Goal: Transaction & Acquisition: Obtain resource

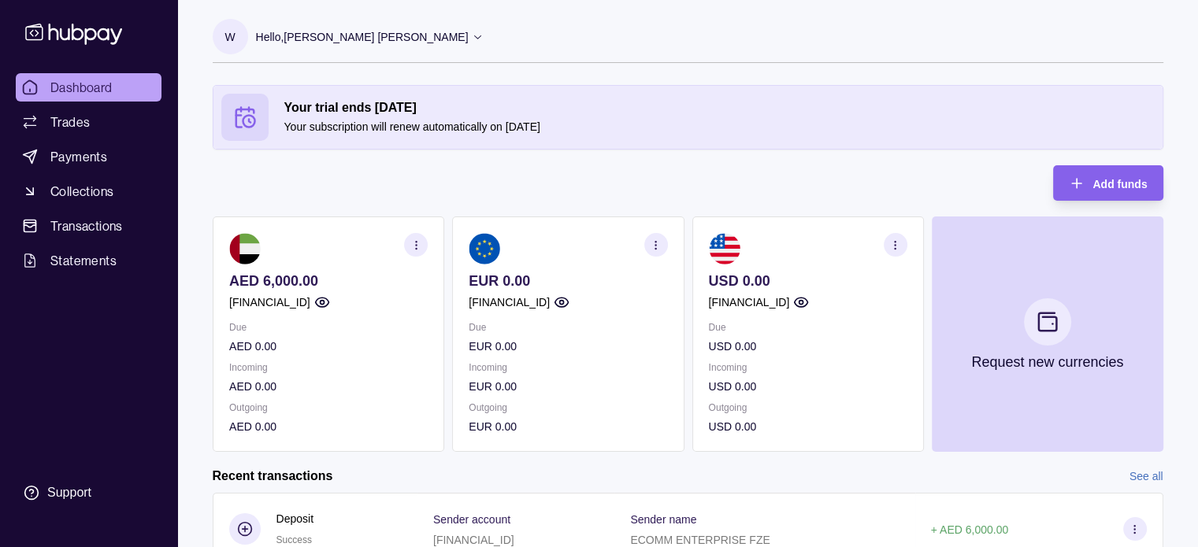
click at [324, 301] on circle "button" at bounding box center [322, 303] width 4 height 4
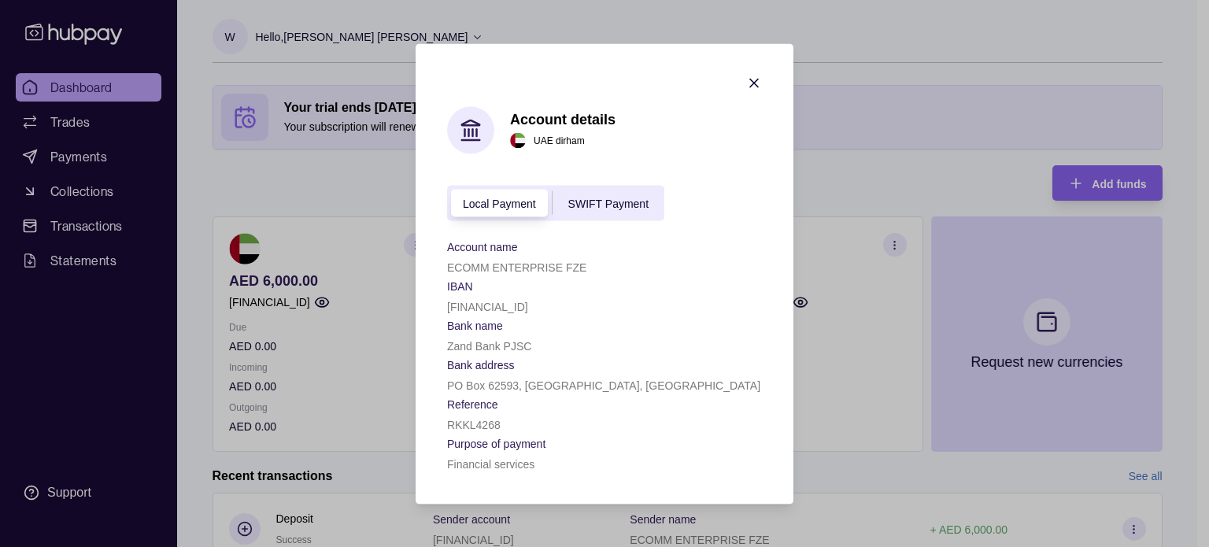
drag, startPoint x: 589, startPoint y: 305, endPoint x: 444, endPoint y: 309, distance: 144.9
click at [444, 309] on section "Account details [GEOGRAPHIC_DATA] dirham Local Payment SWIFT Payment Account na…" at bounding box center [605, 273] width 378 height 461
copy p "[FINANCIAL_ID]"
click at [620, 200] on span "SWIFT Payment" at bounding box center [608, 204] width 80 height 13
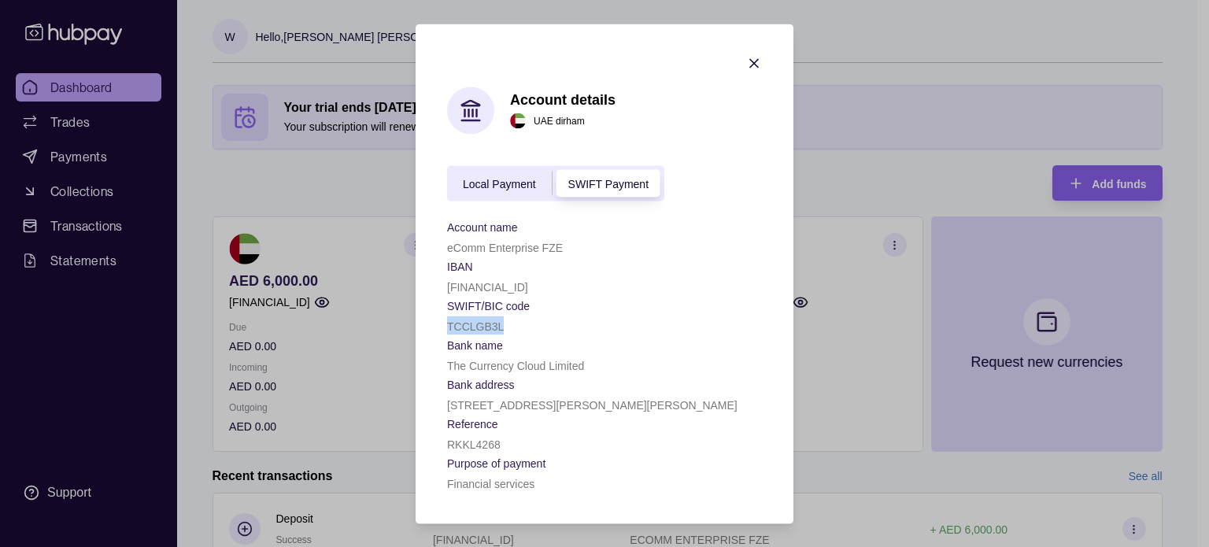
drag, startPoint x: 501, startPoint y: 329, endPoint x: 449, endPoint y: 326, distance: 52.1
click at [449, 326] on p "TCCLGB3L" at bounding box center [475, 326] width 57 height 13
copy p "TCCLGB3L"
click at [553, 323] on div "TCCLGB3L" at bounding box center [604, 325] width 315 height 19
drag, startPoint x: 588, startPoint y: 281, endPoint x: 449, endPoint y: 286, distance: 139.4
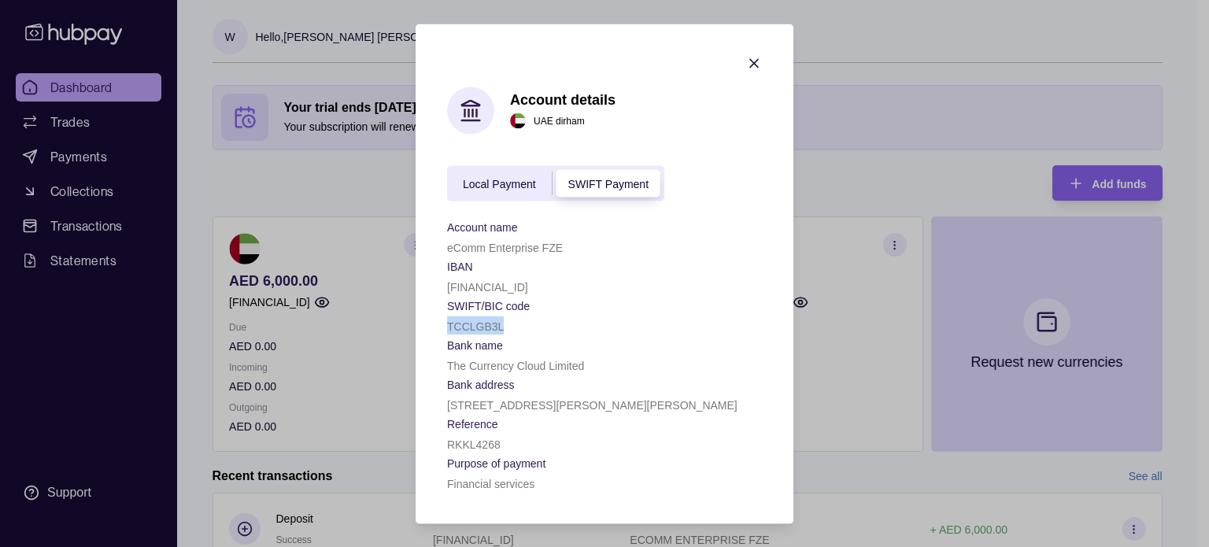
click at [449, 286] on p "[FINANCIAL_ID]" at bounding box center [487, 286] width 81 height 13
copy p "[FINANCIAL_ID]"
click at [489, 326] on p "TCCLGB3L" at bounding box center [475, 326] width 57 height 13
click at [488, 326] on p "TCCLGB3L" at bounding box center [475, 326] width 57 height 13
copy p "TCCLGB3L"
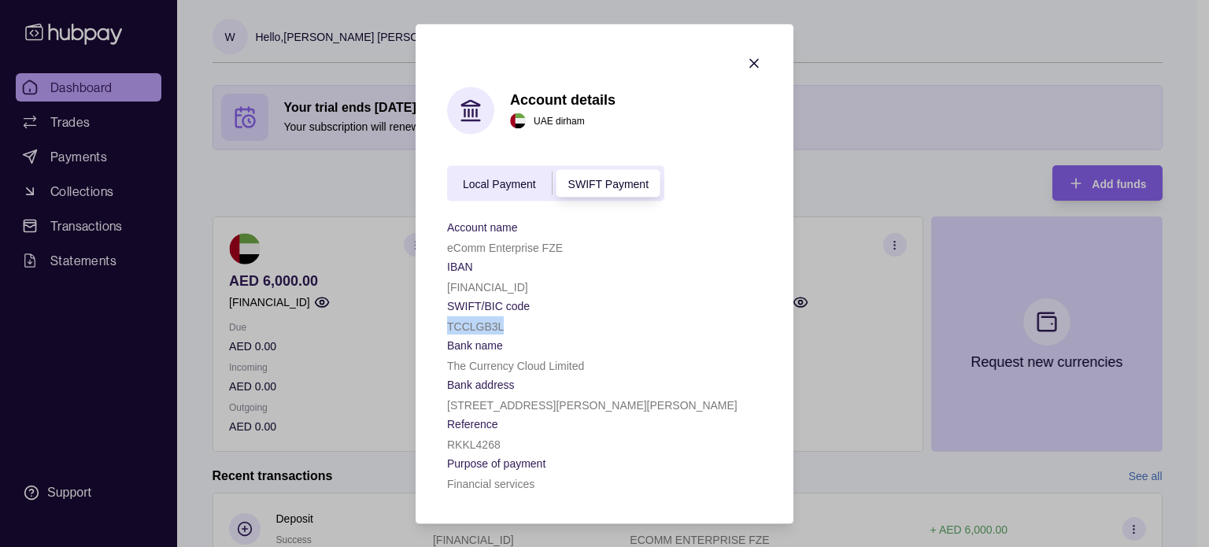
click at [508, 180] on span "Local Payment" at bounding box center [499, 184] width 73 height 13
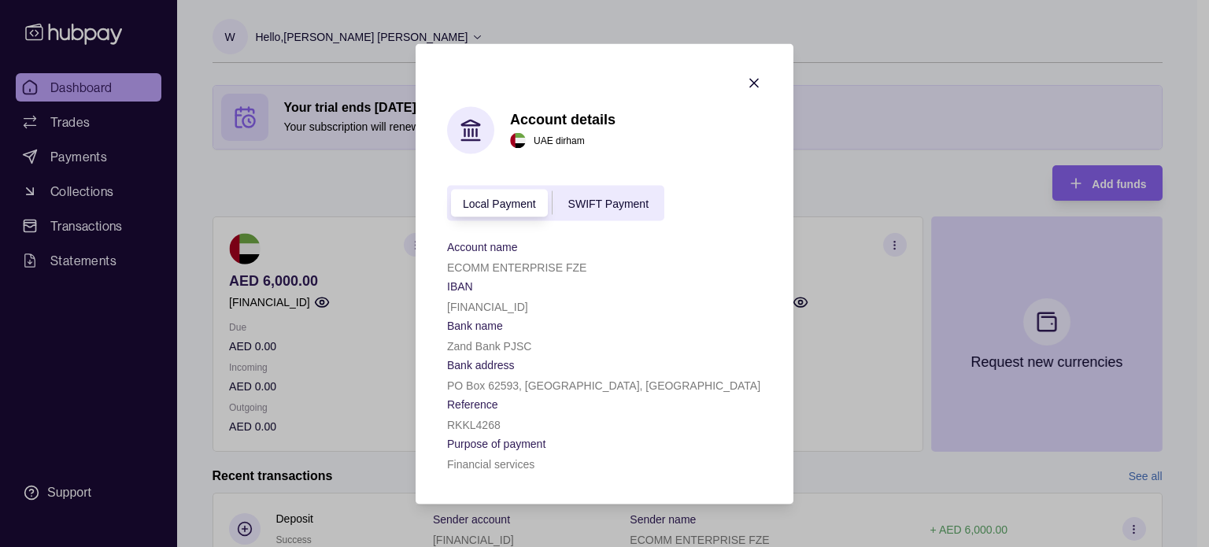
click at [597, 198] on span "SWIFT Payment" at bounding box center [608, 204] width 80 height 13
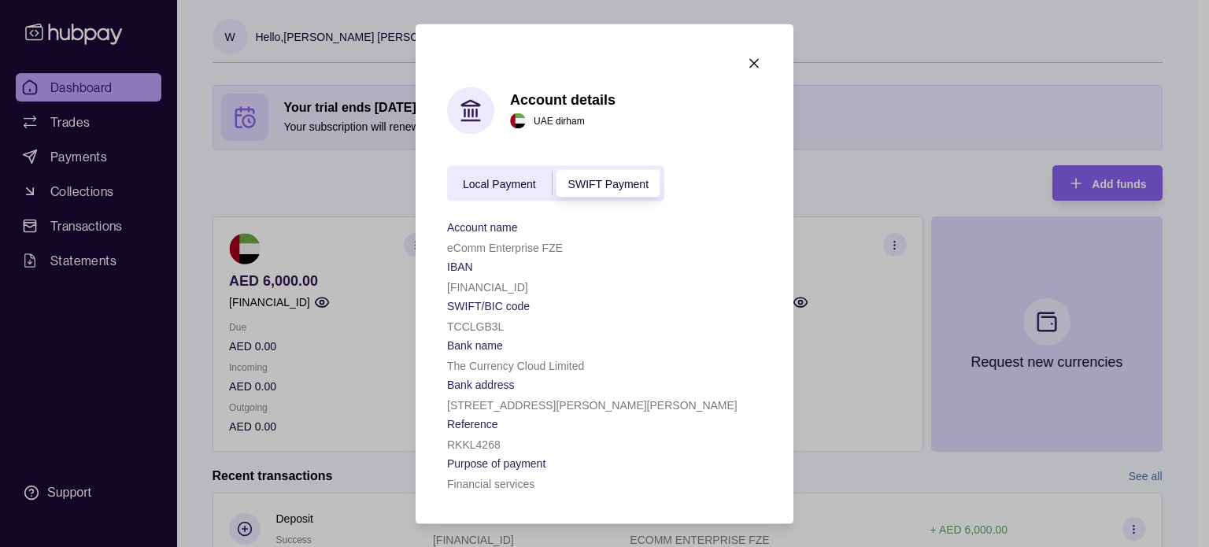
click at [487, 324] on p "TCCLGB3L" at bounding box center [475, 326] width 57 height 13
click at [488, 440] on p "RKKL4268" at bounding box center [474, 444] width 54 height 13
click at [483, 324] on p "TCCLGB3L" at bounding box center [475, 326] width 57 height 13
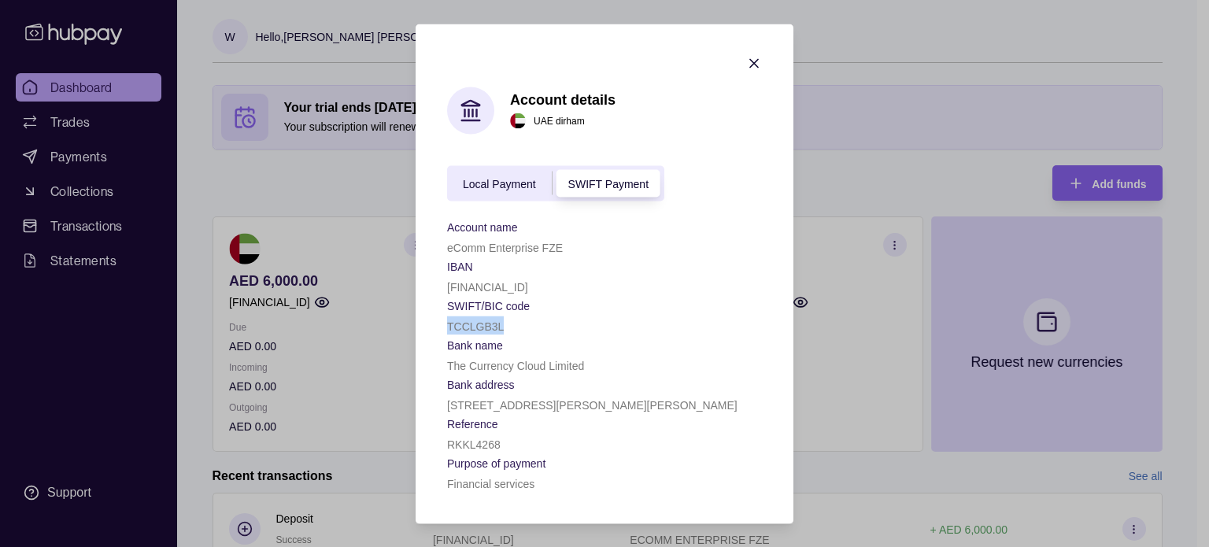
click at [483, 324] on p "TCCLGB3L" at bounding box center [475, 326] width 57 height 13
copy p "TCCLGB3L"
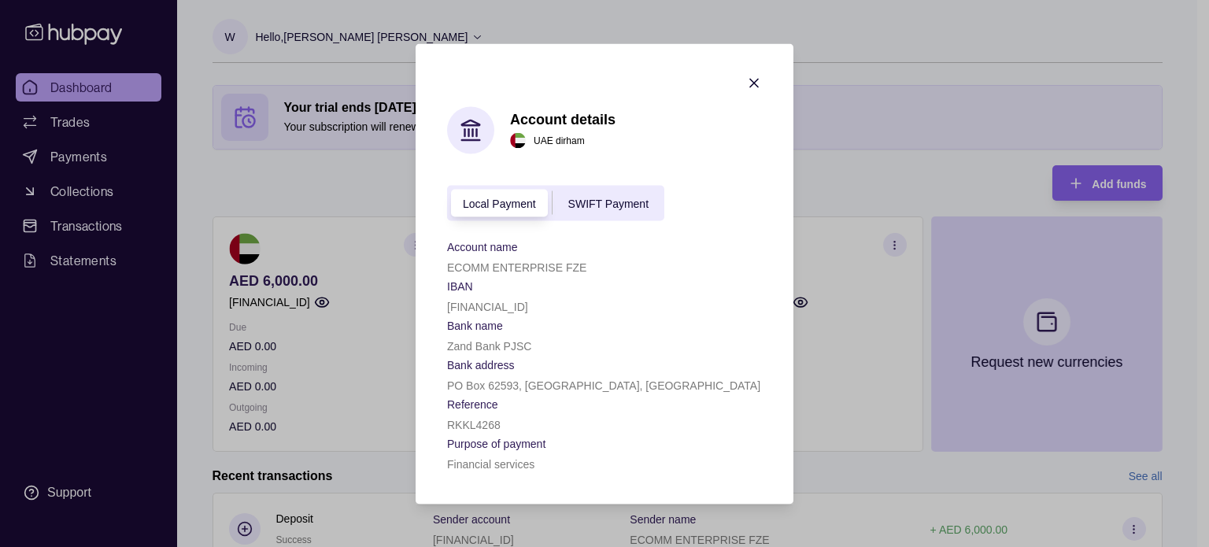
click at [627, 204] on span "SWIFT Payment" at bounding box center [608, 204] width 80 height 13
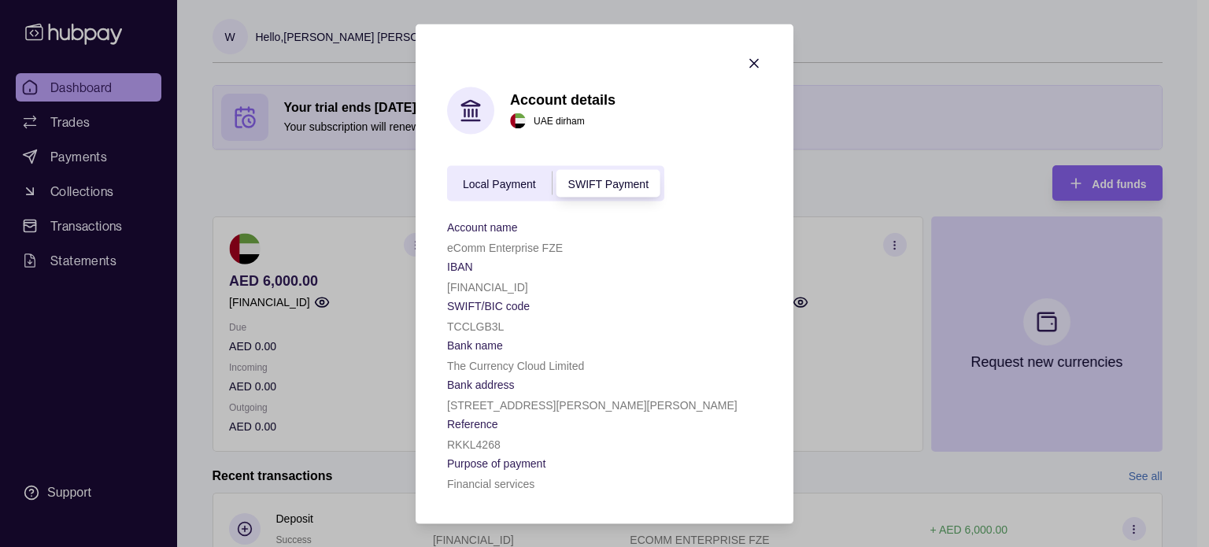
click at [482, 445] on p "RKKL4268" at bounding box center [474, 444] width 54 height 13
copy p "RKKL4268"
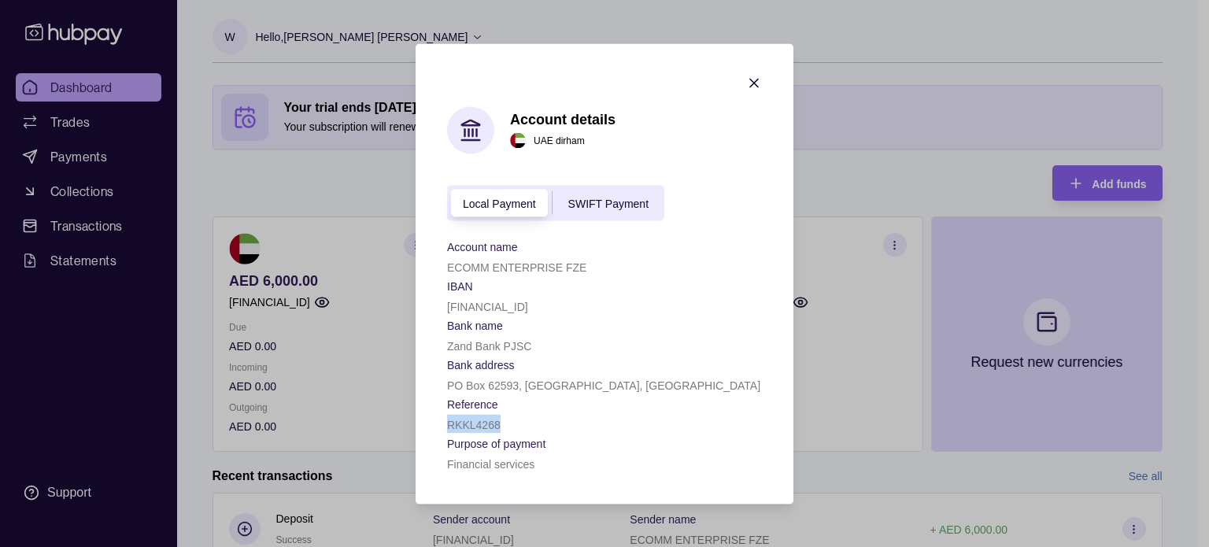
click at [631, 198] on span "SWIFT Payment" at bounding box center [608, 204] width 80 height 13
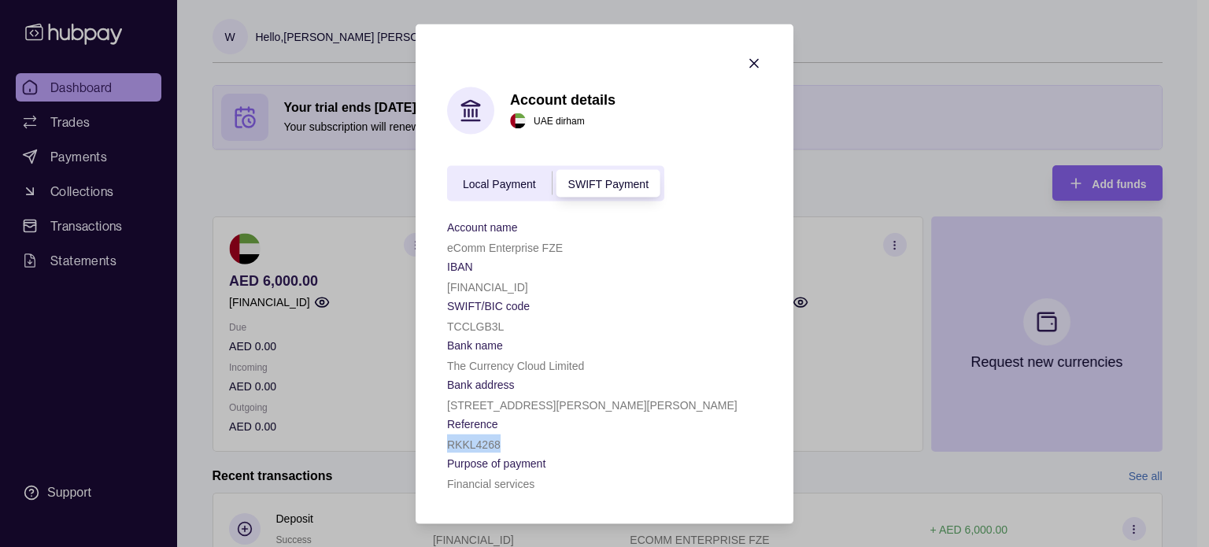
click at [755, 62] on icon "button" at bounding box center [754, 63] width 16 height 16
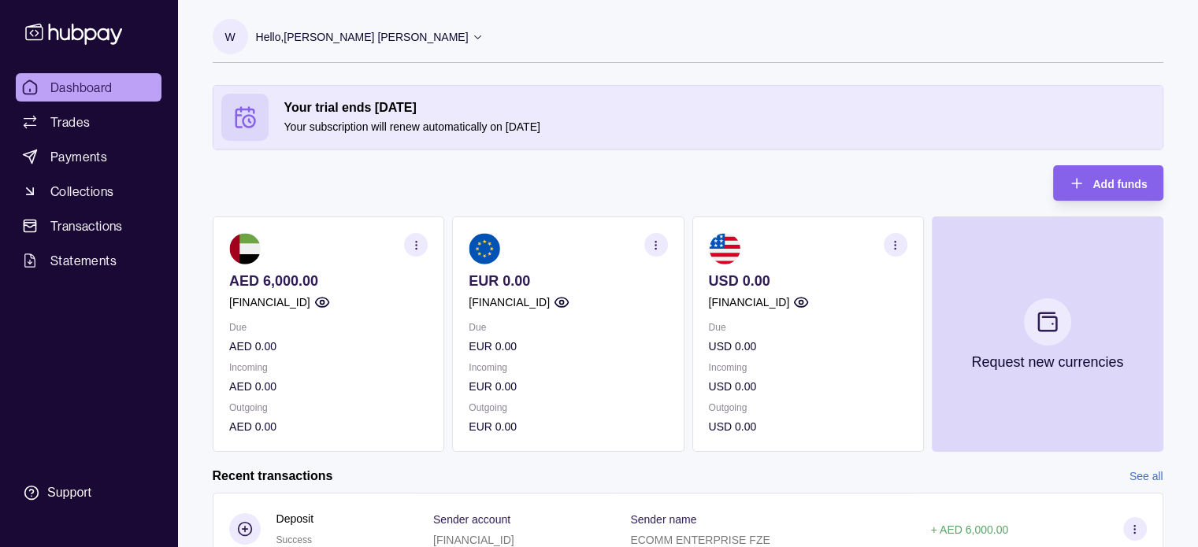
click at [898, 242] on icon "button" at bounding box center [895, 245] width 12 height 12
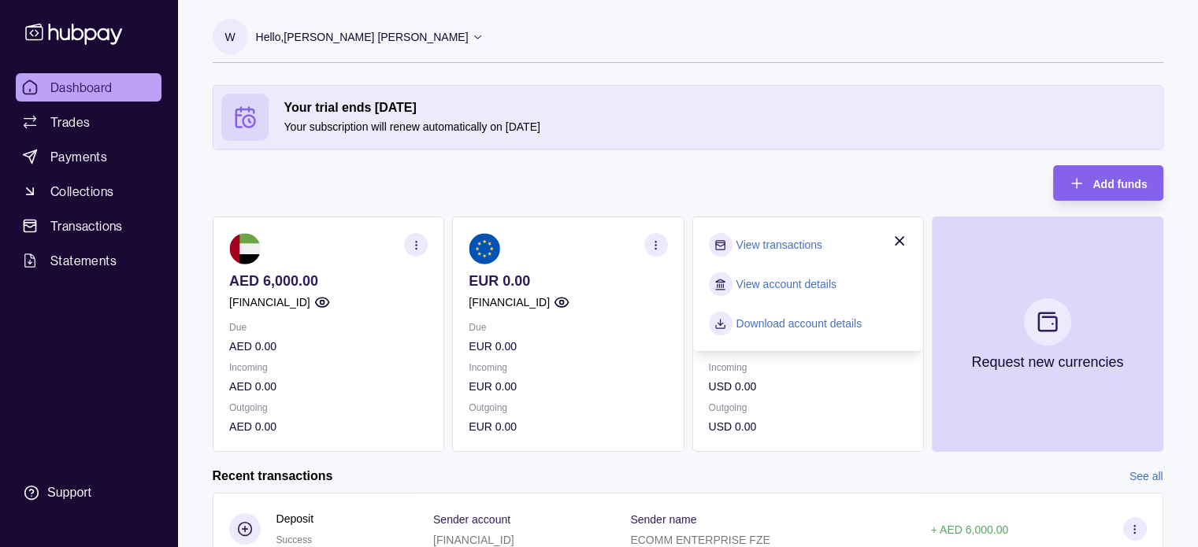
click at [824, 415] on p "Outgoing" at bounding box center [807, 407] width 198 height 17
click at [843, 413] on p "Outgoing" at bounding box center [807, 407] width 198 height 17
click at [901, 237] on icon "button" at bounding box center [898, 241] width 8 height 8
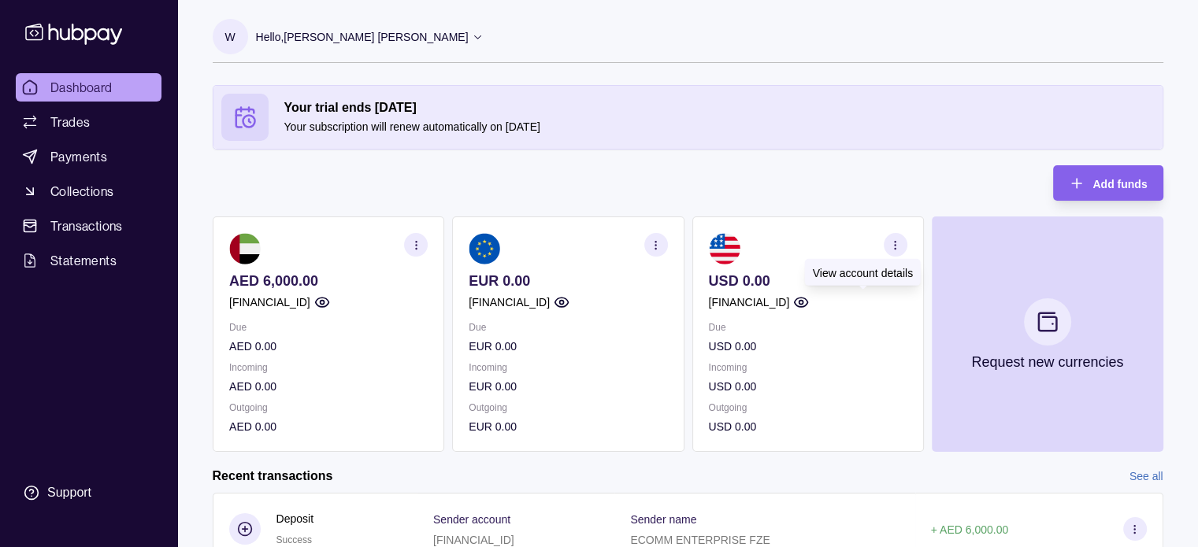
click at [802, 302] on circle "button" at bounding box center [800, 303] width 4 height 4
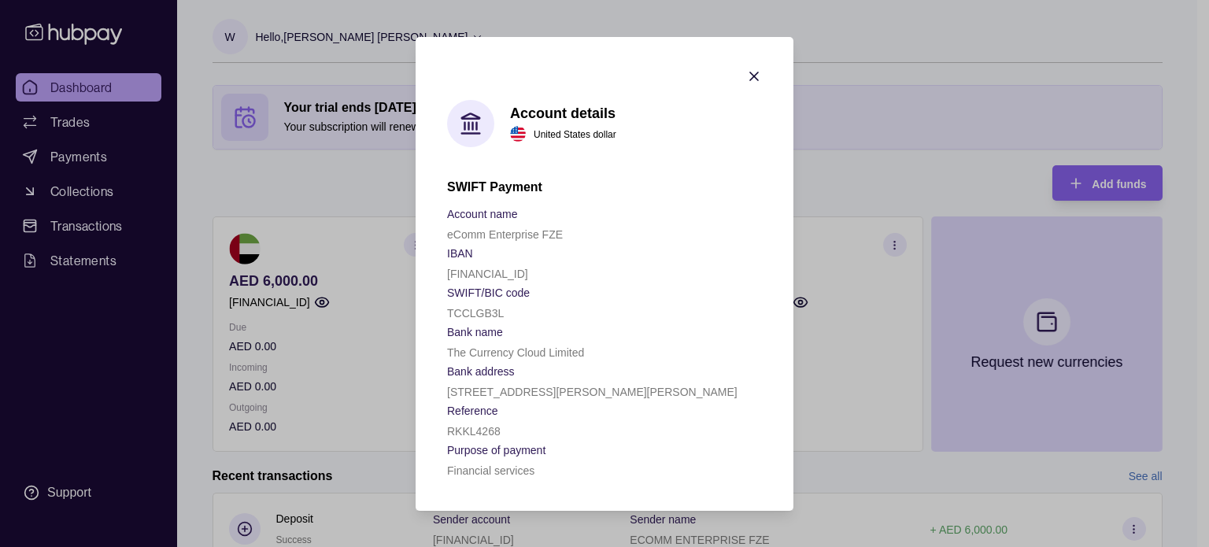
click at [488, 310] on p "TCCLGB3L" at bounding box center [475, 313] width 57 height 13
copy p "TCCLGB3L"
click at [627, 368] on section "Bank address" at bounding box center [604, 370] width 315 height 19
click at [761, 75] on icon "button" at bounding box center [754, 76] width 16 height 16
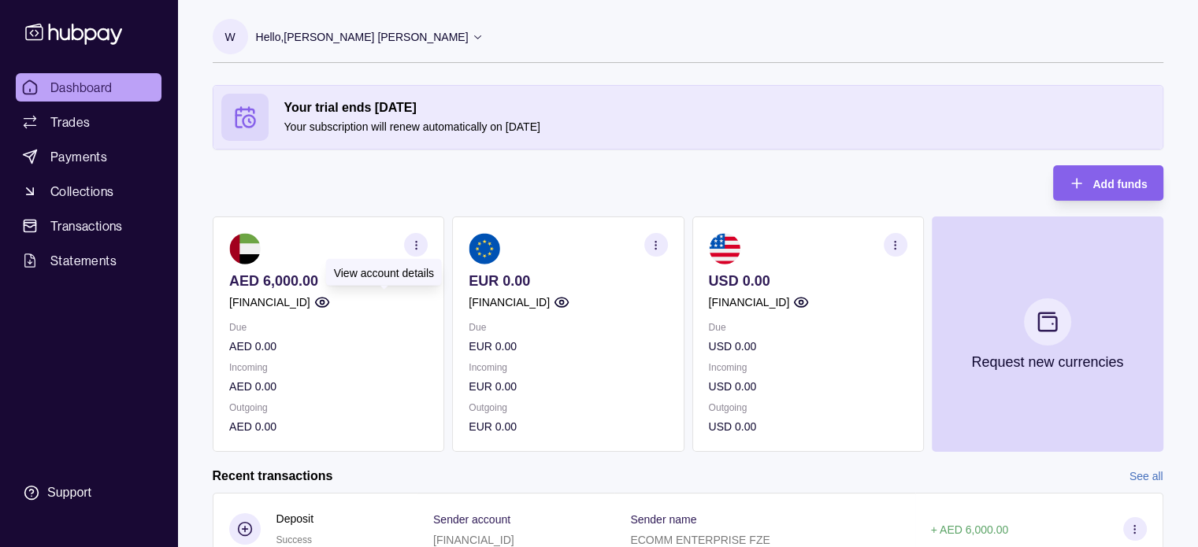
click at [329, 301] on icon "button" at bounding box center [321, 302] width 16 height 16
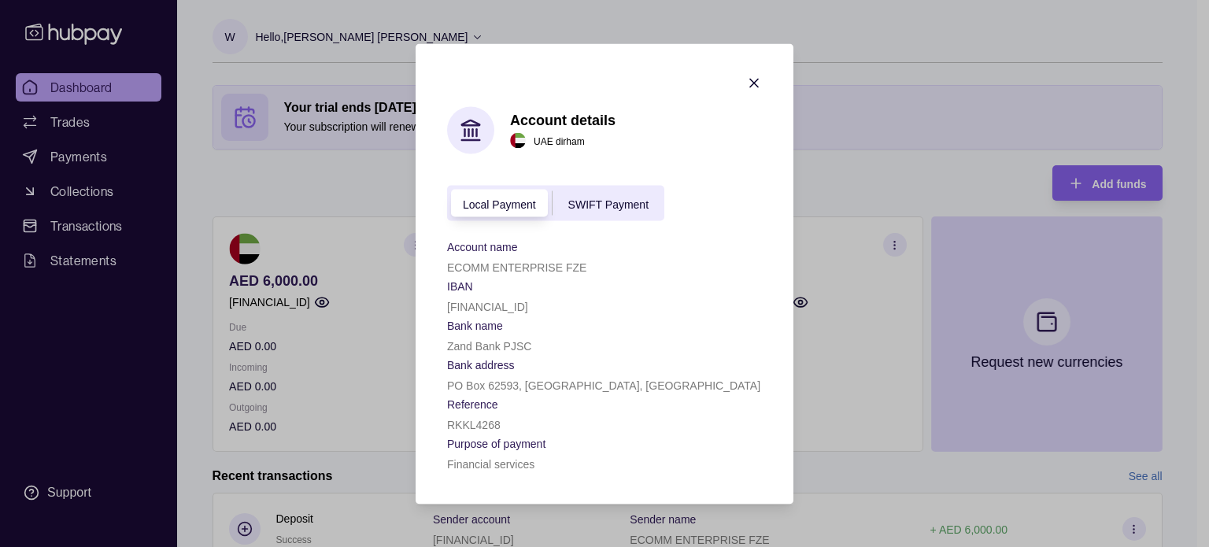
click at [528, 302] on p "[FINANCIAL_ID]" at bounding box center [487, 306] width 81 height 13
copy p "[FINANCIAL_ID]"
click at [627, 198] on span "SWIFT Payment" at bounding box center [608, 204] width 80 height 13
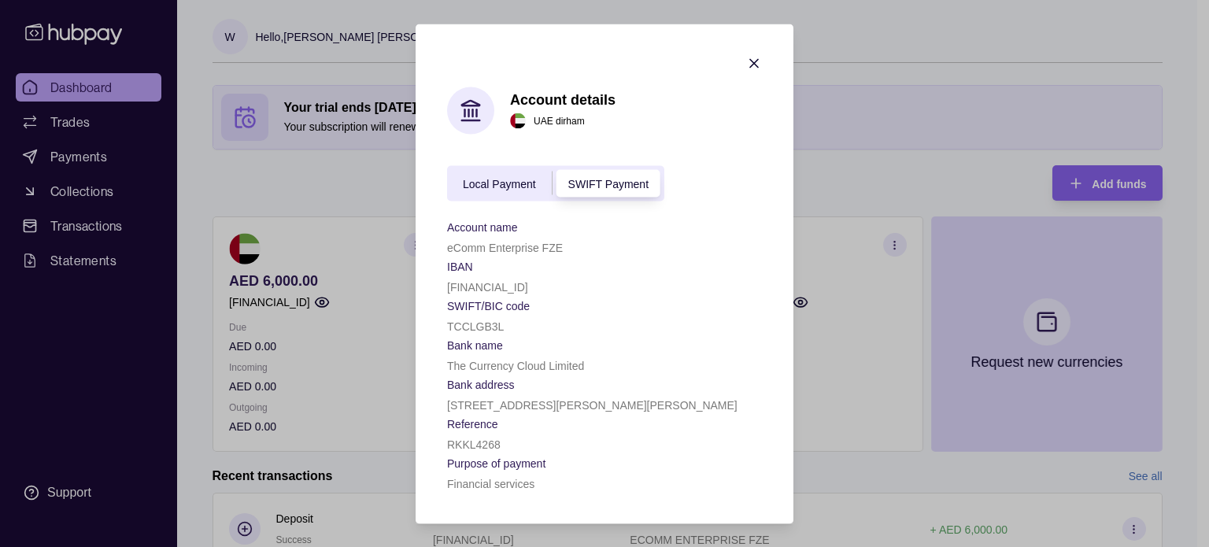
click at [528, 282] on p "[FINANCIAL_ID]" at bounding box center [487, 286] width 81 height 13
copy p "[FINANCIAL_ID]"
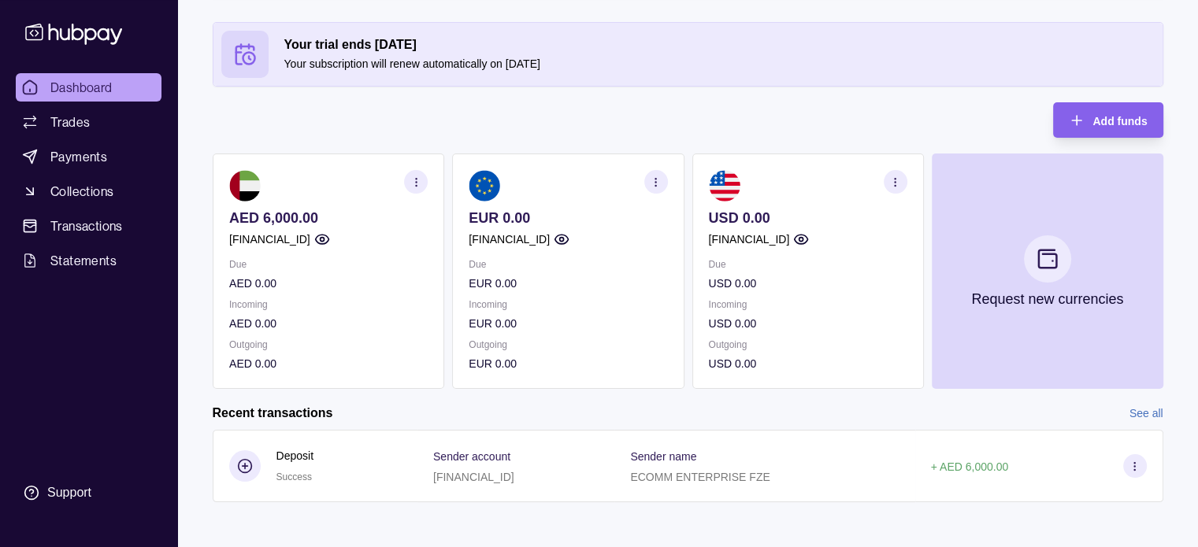
scroll to position [68, 0]
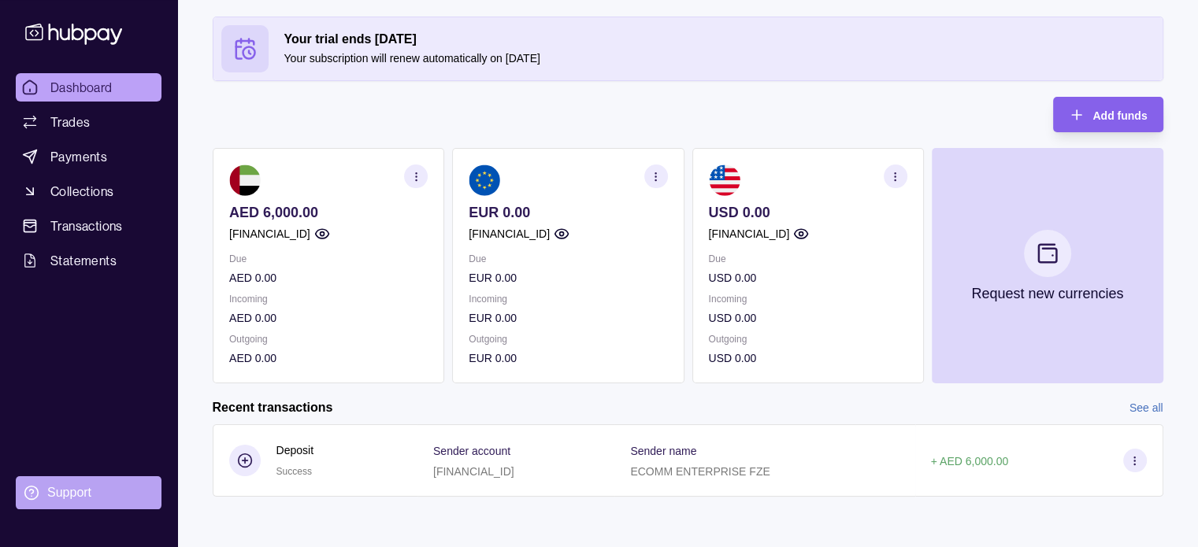
click at [76, 495] on div "Support" at bounding box center [69, 492] width 44 height 17
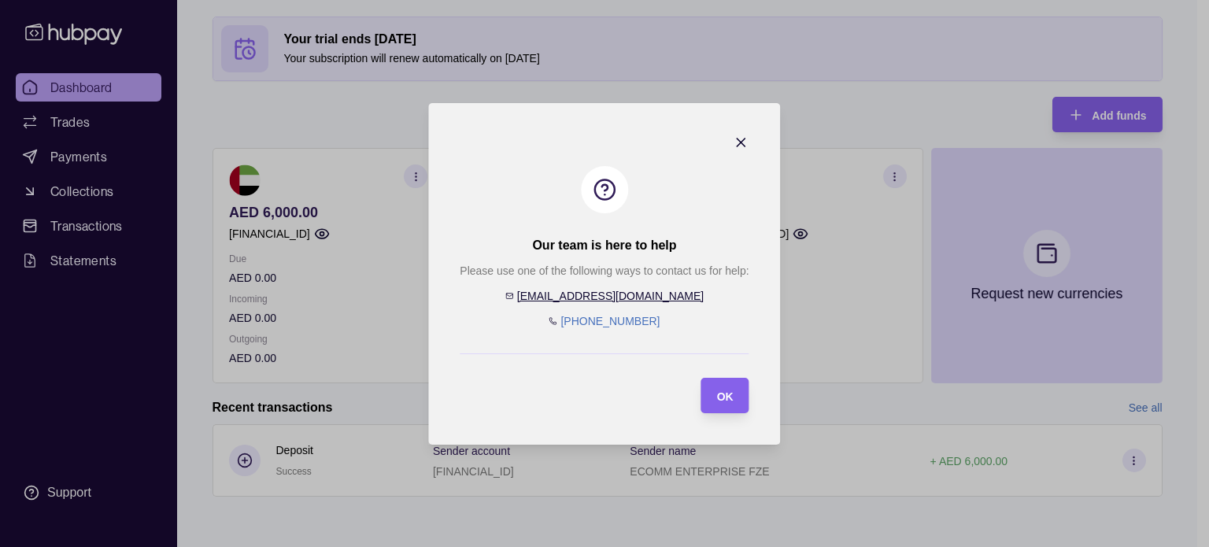
drag, startPoint x: 736, startPoint y: 394, endPoint x: 742, endPoint y: 383, distance: 12.3
click at [735, 394] on section "OK" at bounding box center [726, 395] width 48 height 35
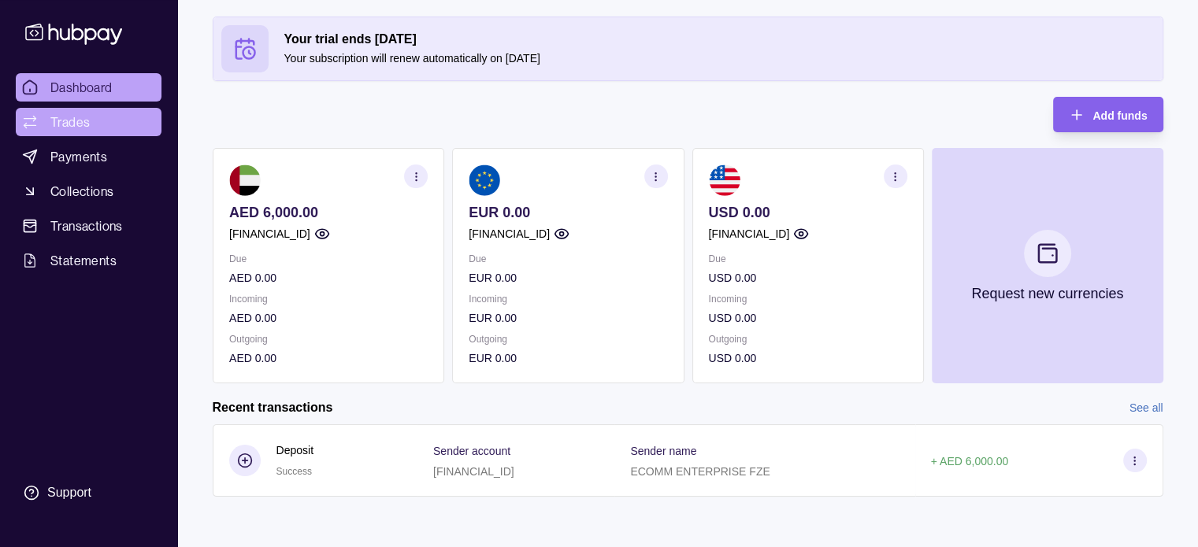
click at [79, 122] on span "Trades" at bounding box center [69, 122] width 39 height 19
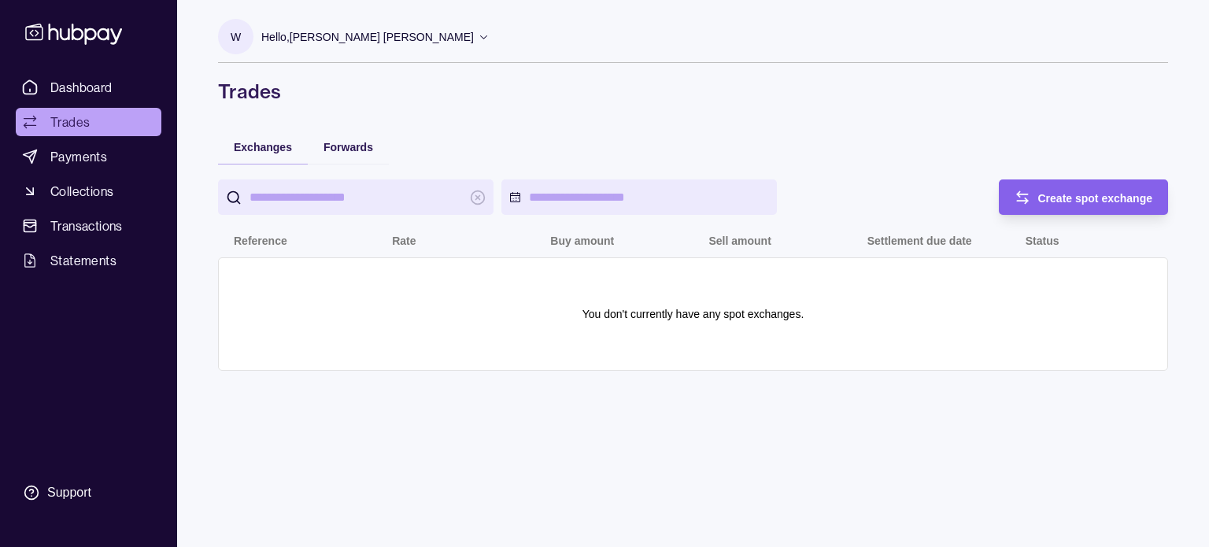
click at [1085, 484] on div "W Hello, [PERSON_NAME] [PERSON_NAME] eComm Enterprise FZE Account Terms and con…" at bounding box center [693, 273] width 1013 height 547
click at [343, 156] on div "Forwards" at bounding box center [349, 146] width 50 height 19
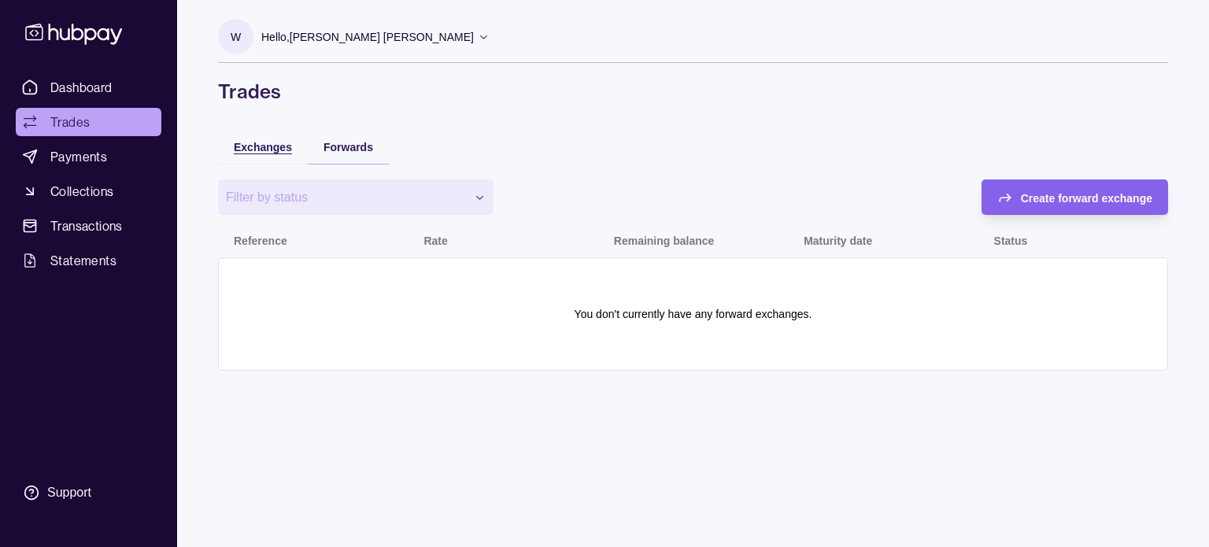
click at [252, 149] on span "Exchanges" at bounding box center [263, 147] width 58 height 13
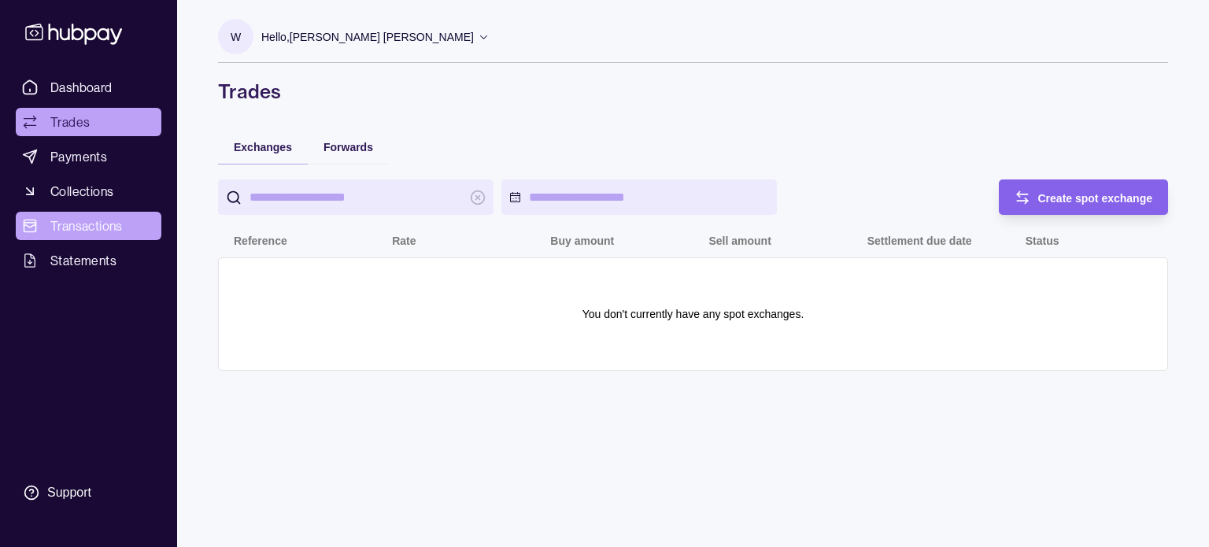
click at [104, 222] on span "Transactions" at bounding box center [86, 226] width 72 height 19
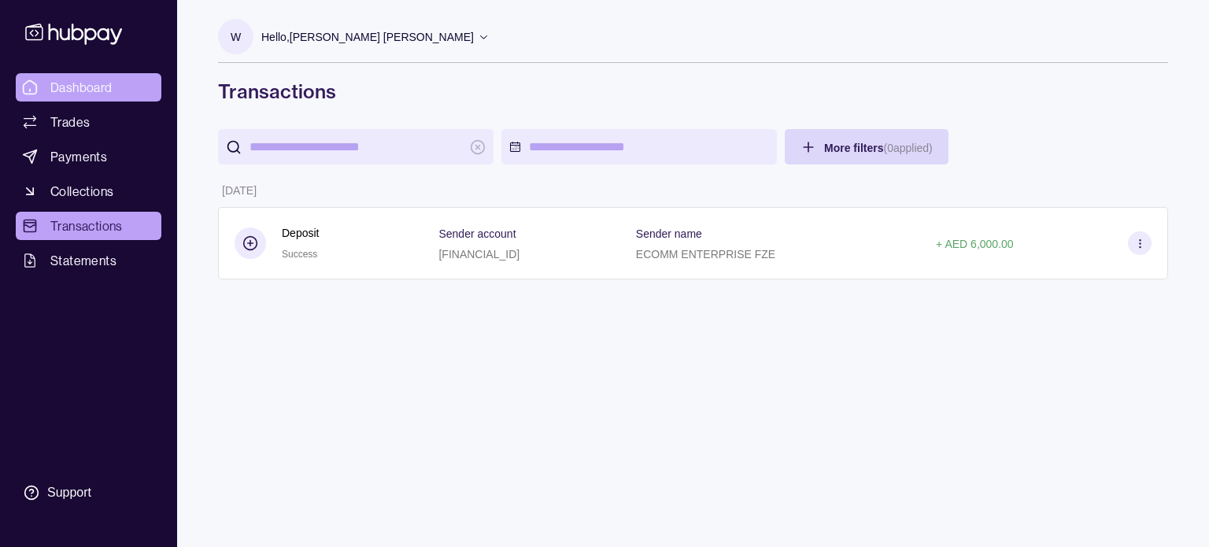
click at [91, 87] on span "Dashboard" at bounding box center [81, 87] width 62 height 19
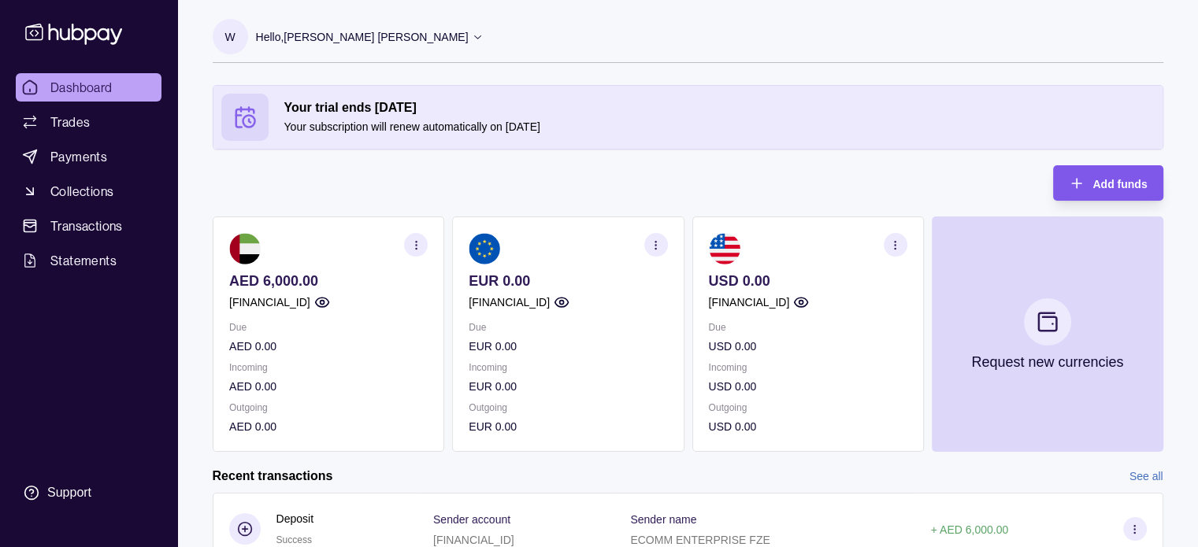
click at [1108, 182] on span "Add funds" at bounding box center [1119, 184] width 54 height 13
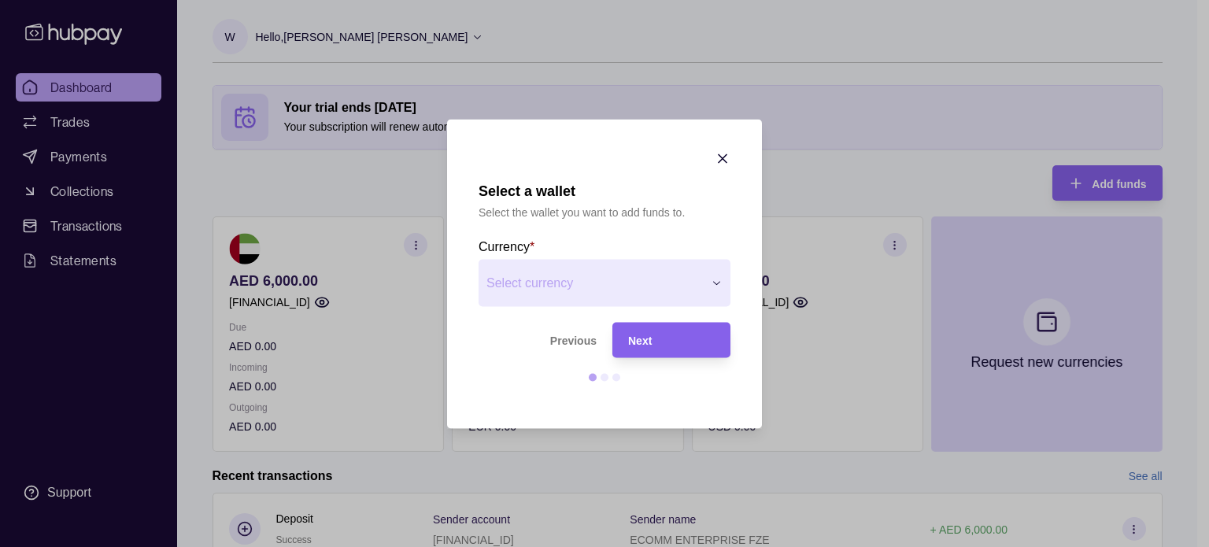
click at [646, 344] on span "Next" at bounding box center [640, 341] width 24 height 13
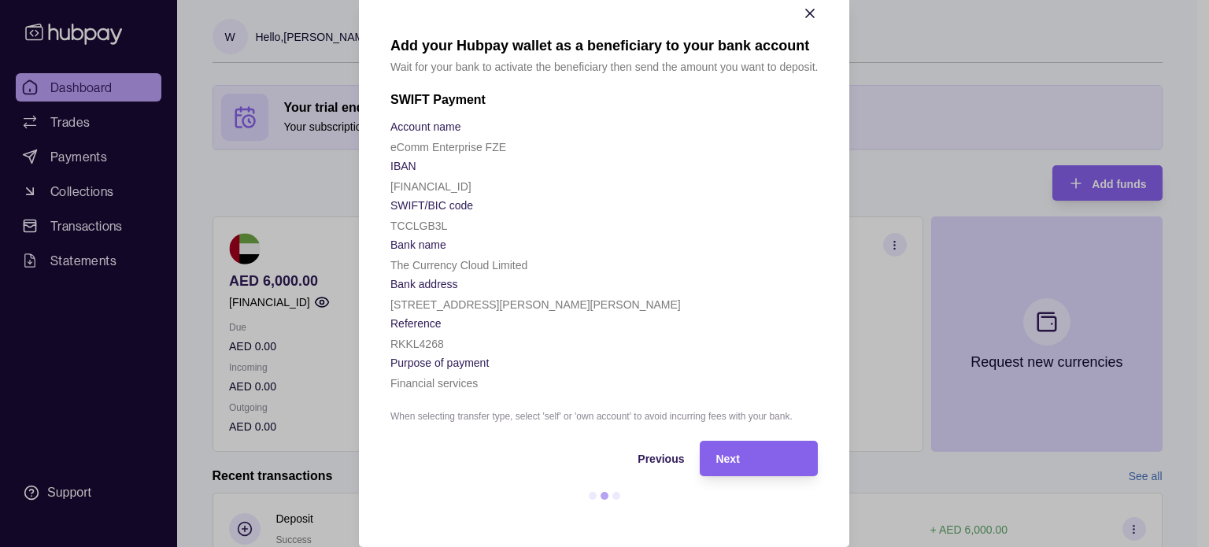
scroll to position [30, 0]
click at [671, 458] on span "Previous" at bounding box center [662, 459] width 46 height 13
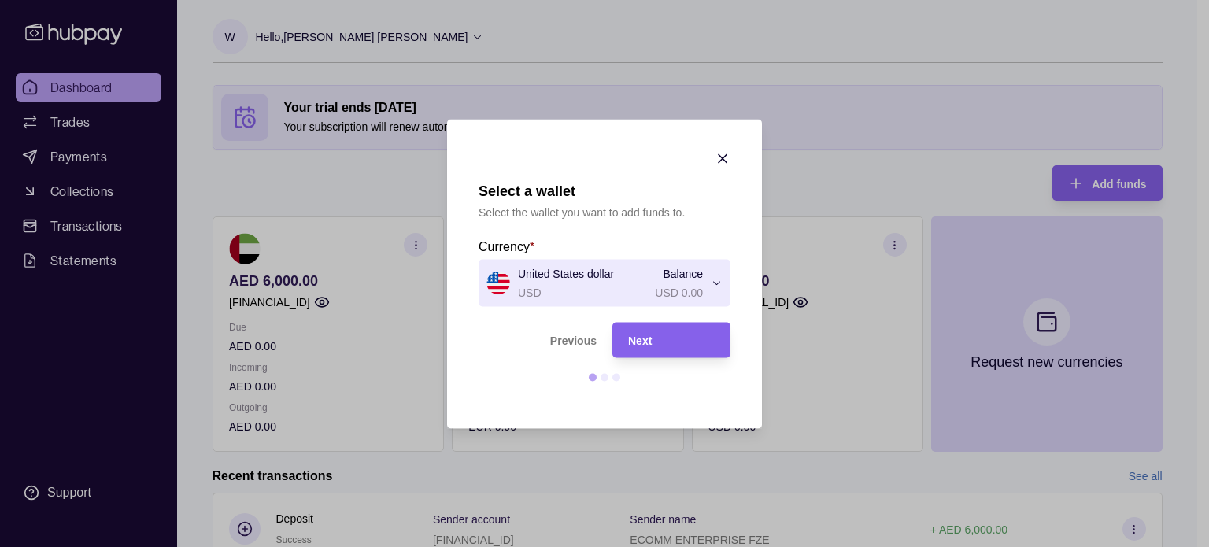
scroll to position [0, 0]
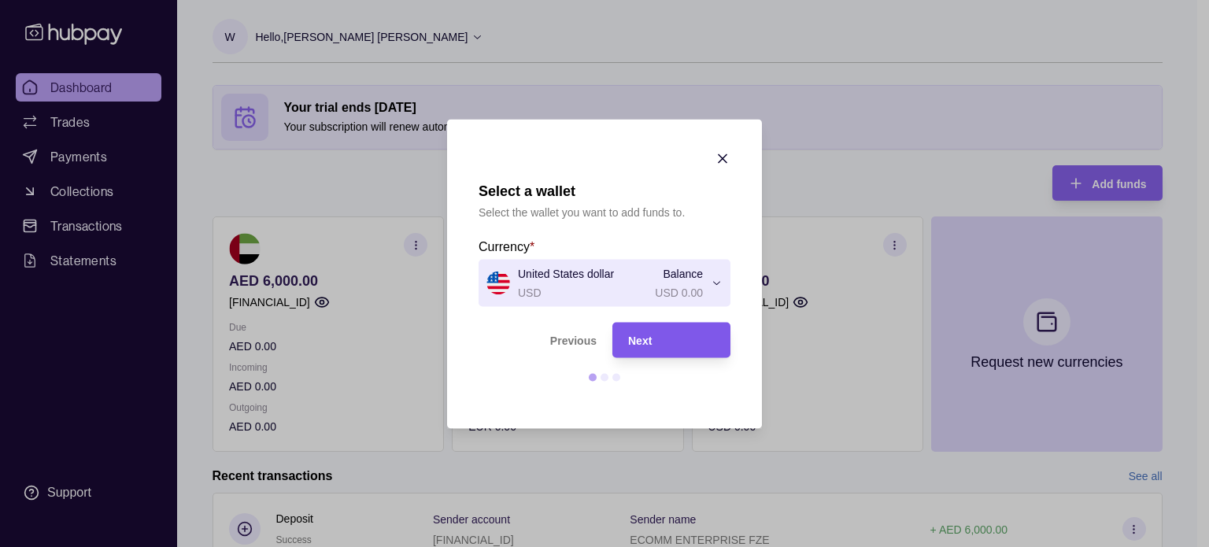
click at [679, 336] on div "Next" at bounding box center [671, 340] width 87 height 19
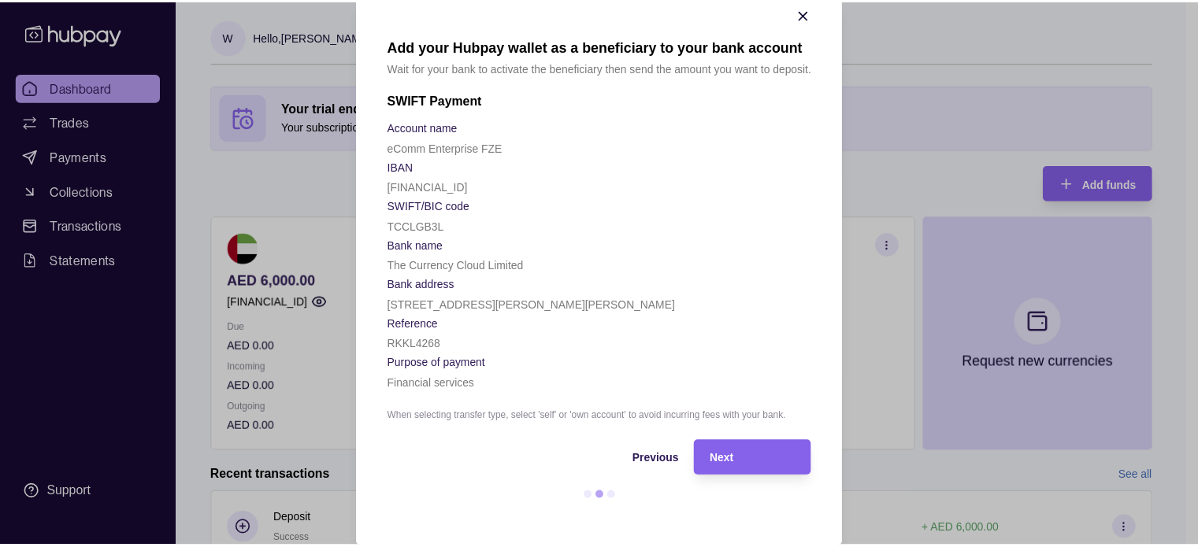
scroll to position [30, 0]
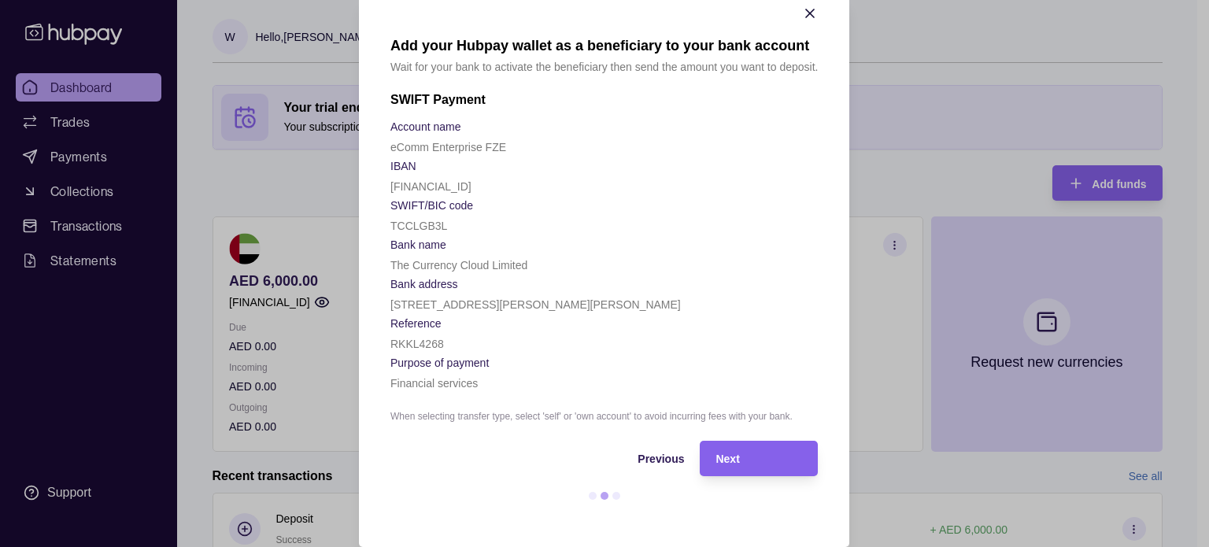
click at [481, 494] on section at bounding box center [605, 496] width 428 height 8
click at [805, 6] on icon "button" at bounding box center [811, 14] width 16 height 16
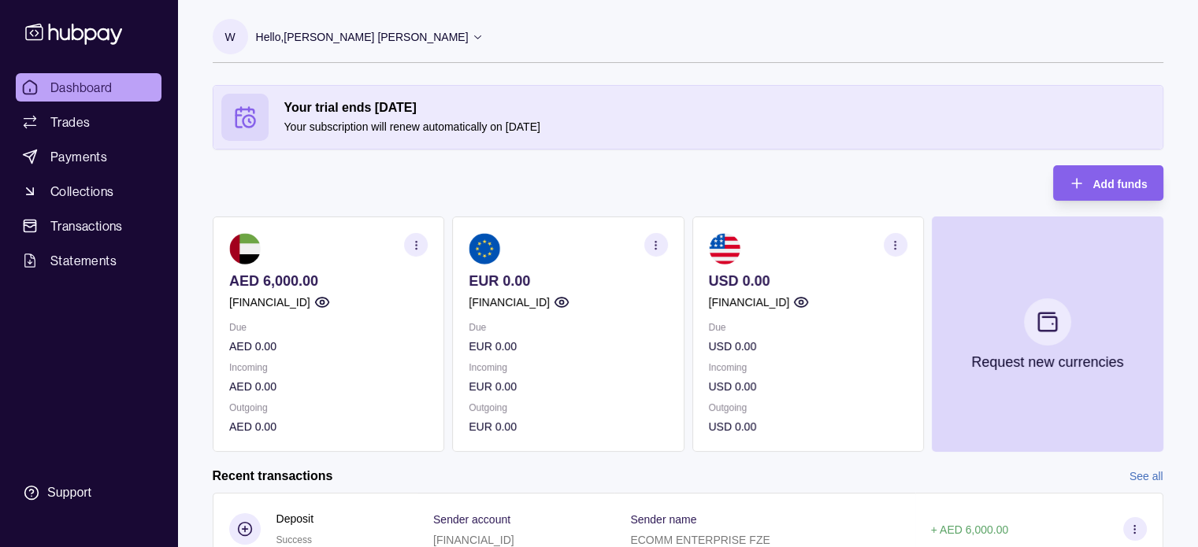
click at [809, 303] on icon "button" at bounding box center [801, 302] width 16 height 16
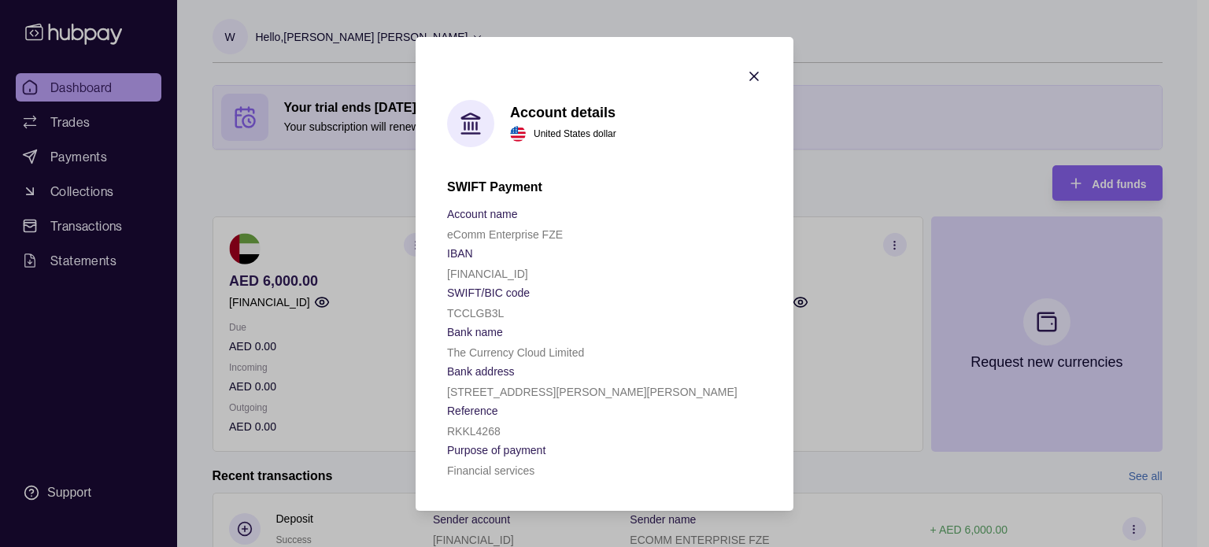
drag, startPoint x: 598, startPoint y: 269, endPoint x: 447, endPoint y: 276, distance: 151.3
click at [447, 276] on div "[FINANCIAL_ID]" at bounding box center [604, 273] width 315 height 19
copy p "[FINANCIAL_ID]"
click at [477, 435] on p "RKKL4268" at bounding box center [474, 431] width 54 height 13
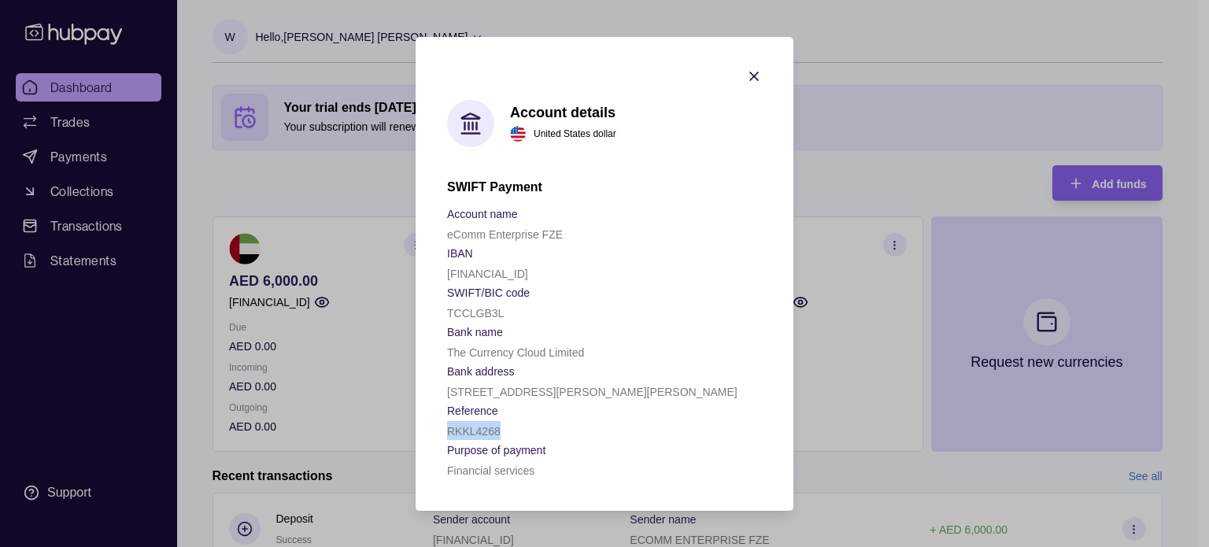
click at [757, 73] on icon "button" at bounding box center [754, 76] width 16 height 16
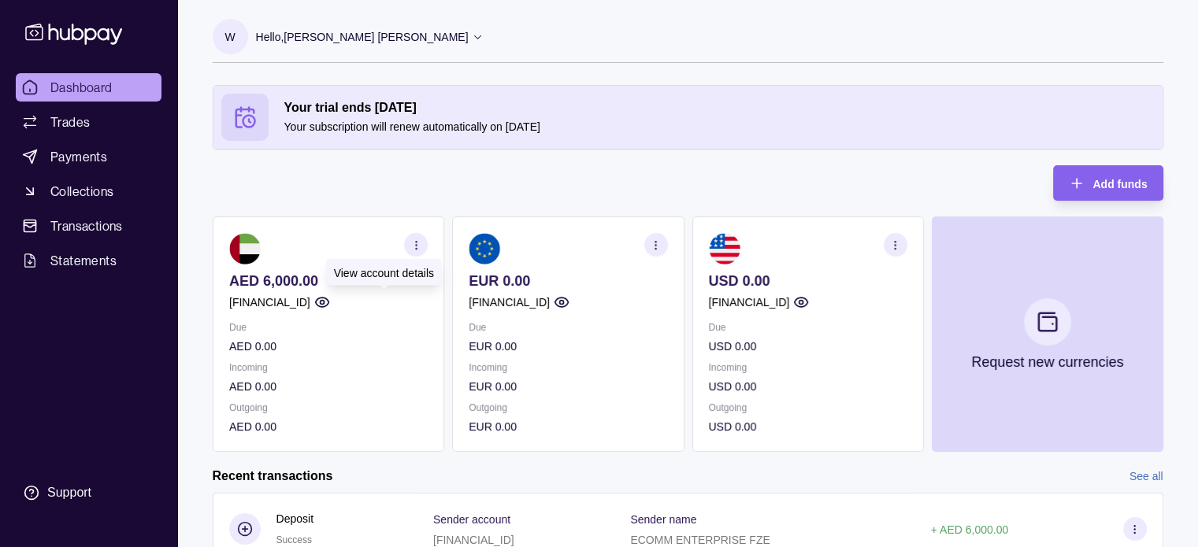
click at [324, 301] on circle "button" at bounding box center [322, 303] width 4 height 4
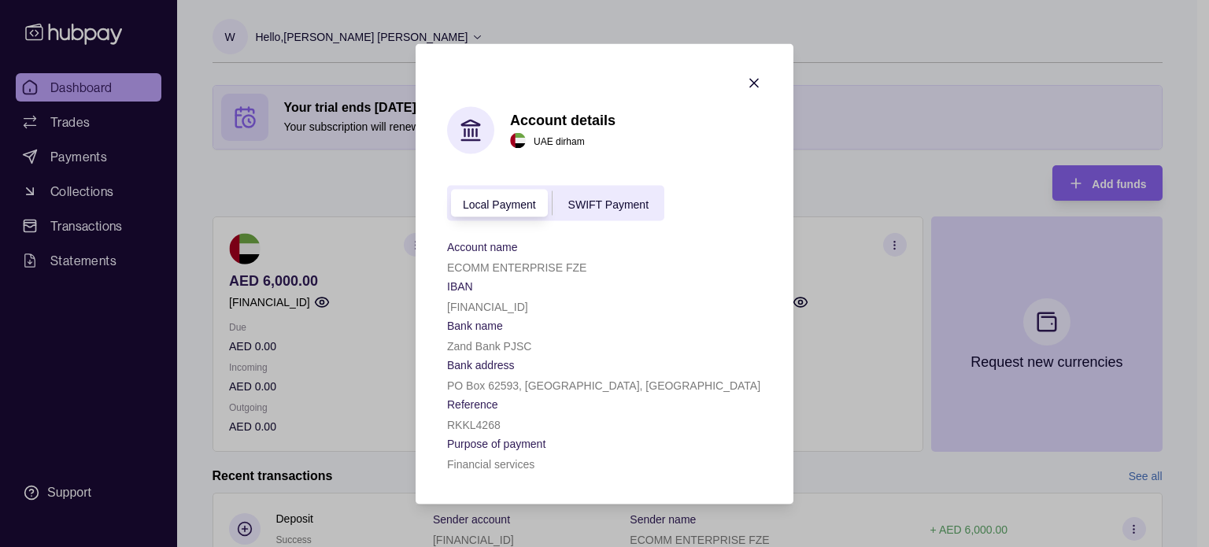
click at [620, 201] on span "SWIFT Payment" at bounding box center [608, 204] width 80 height 13
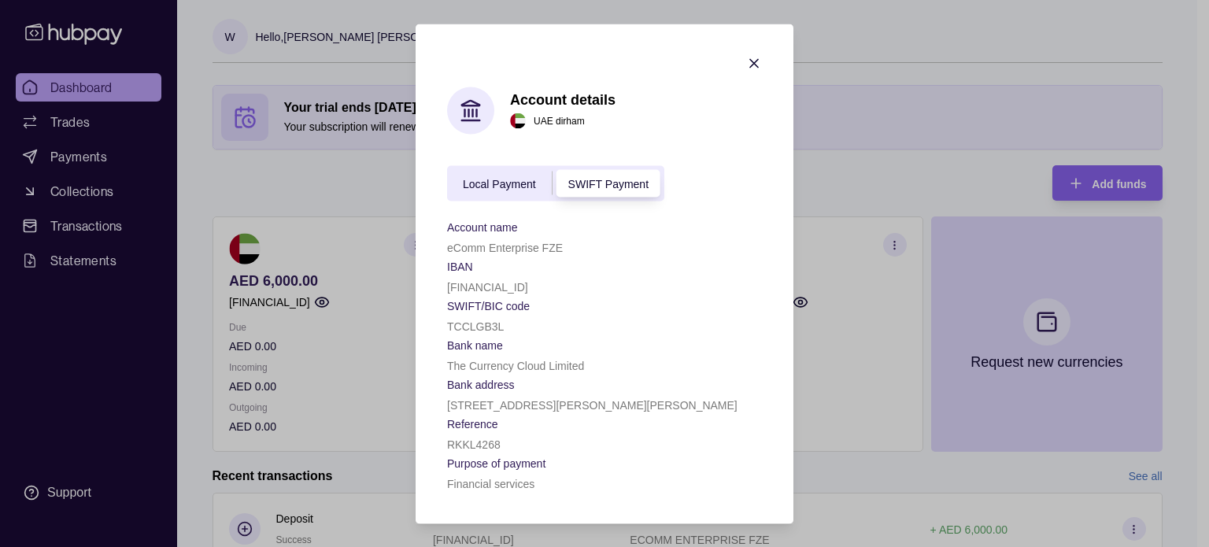
click at [520, 188] on div "Local Payment" at bounding box center [499, 183] width 105 height 19
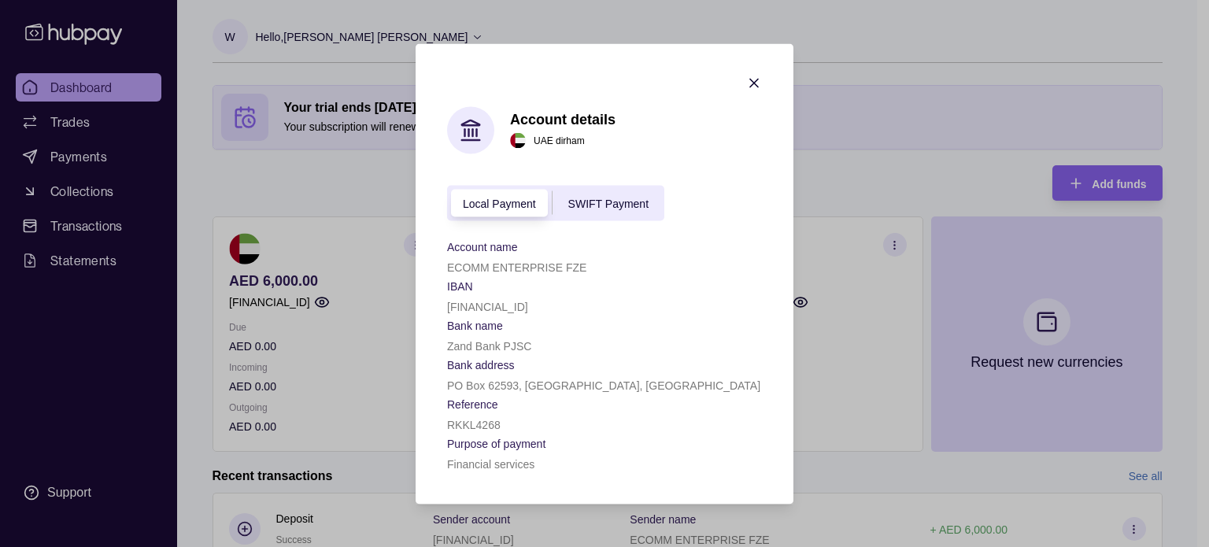
click at [752, 80] on icon "button" at bounding box center [754, 83] width 16 height 16
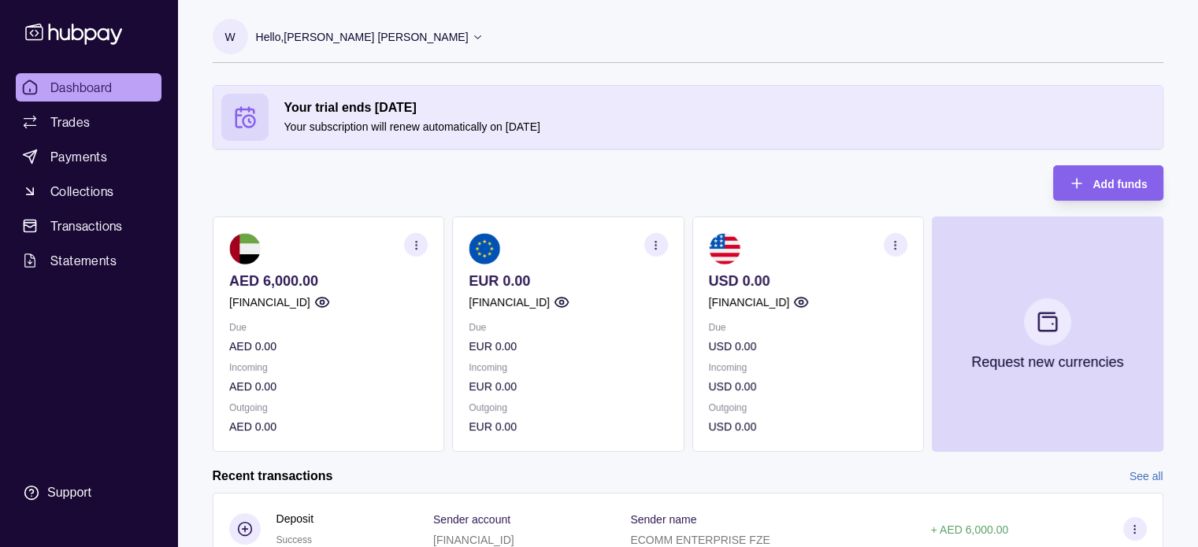
click at [1105, 26] on section "W Hello, [PERSON_NAME] [PERSON_NAME] eComm Enterprise FZE Account Terms and con…" at bounding box center [688, 41] width 950 height 44
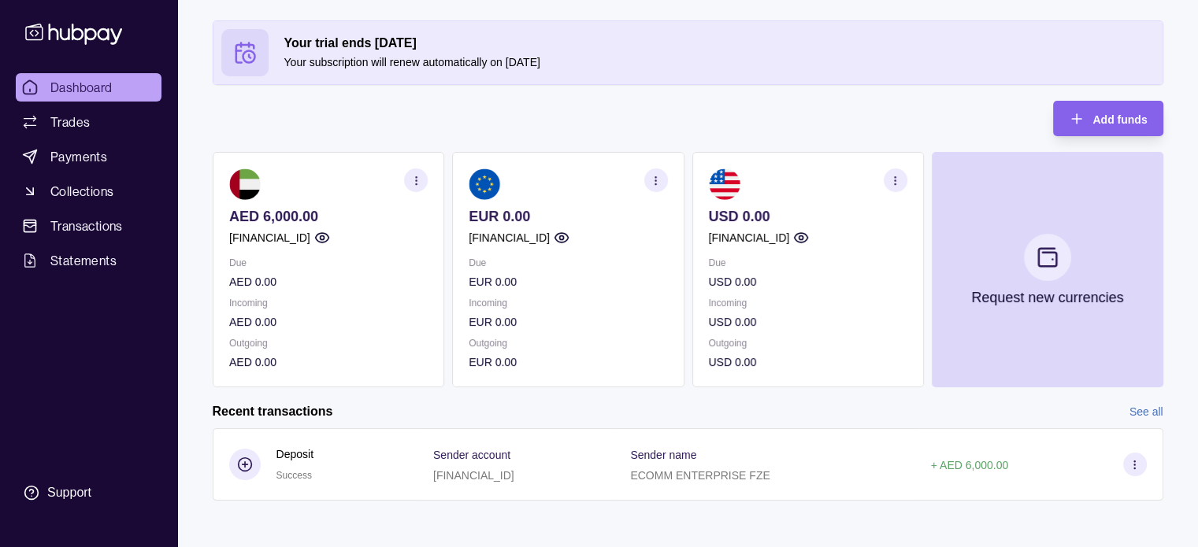
scroll to position [68, 0]
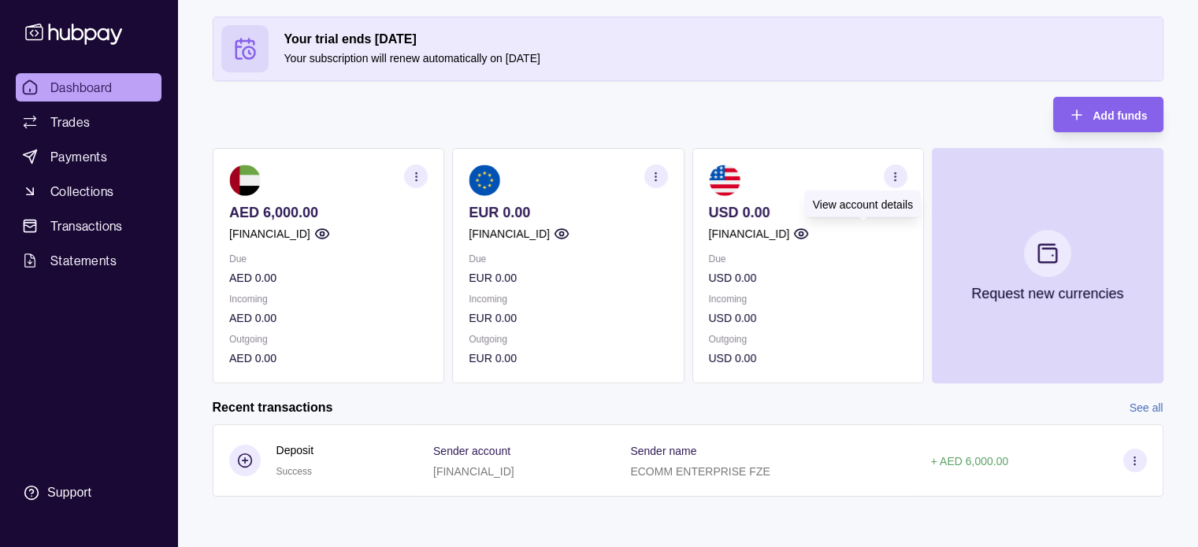
click at [809, 233] on icon "button" at bounding box center [801, 234] width 16 height 16
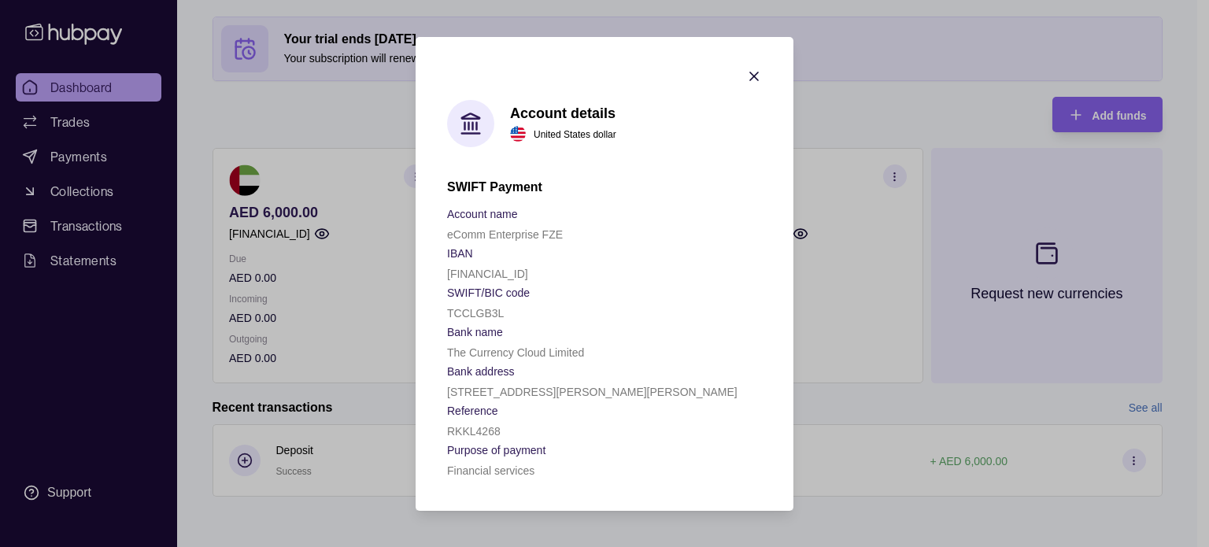
drag, startPoint x: 1182, startPoint y: 217, endPoint x: 1136, endPoint y: 219, distance: 45.7
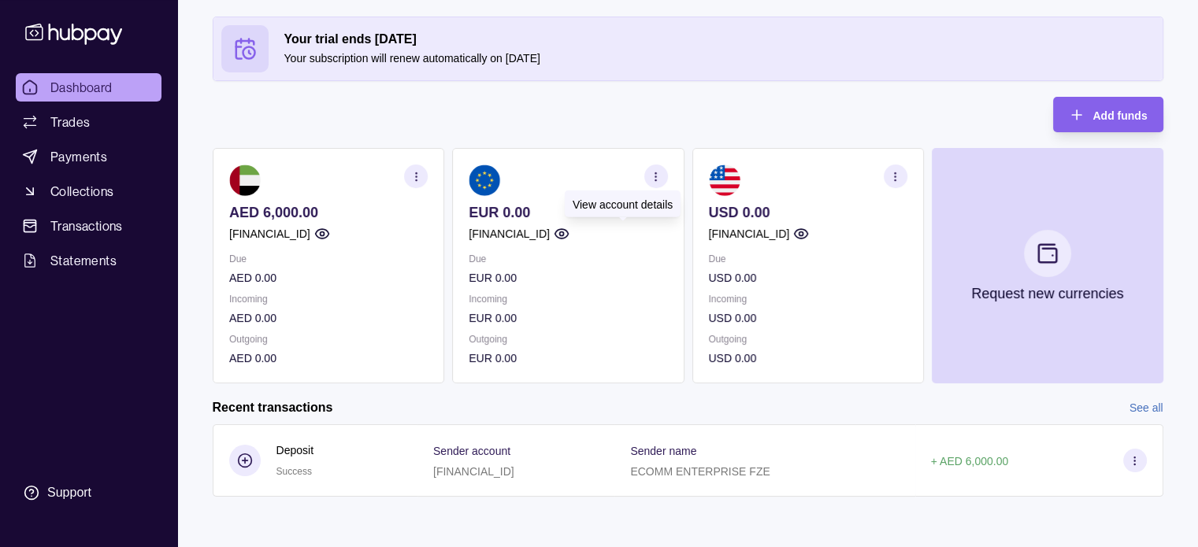
click at [568, 229] on icon "button" at bounding box center [561, 234] width 16 height 16
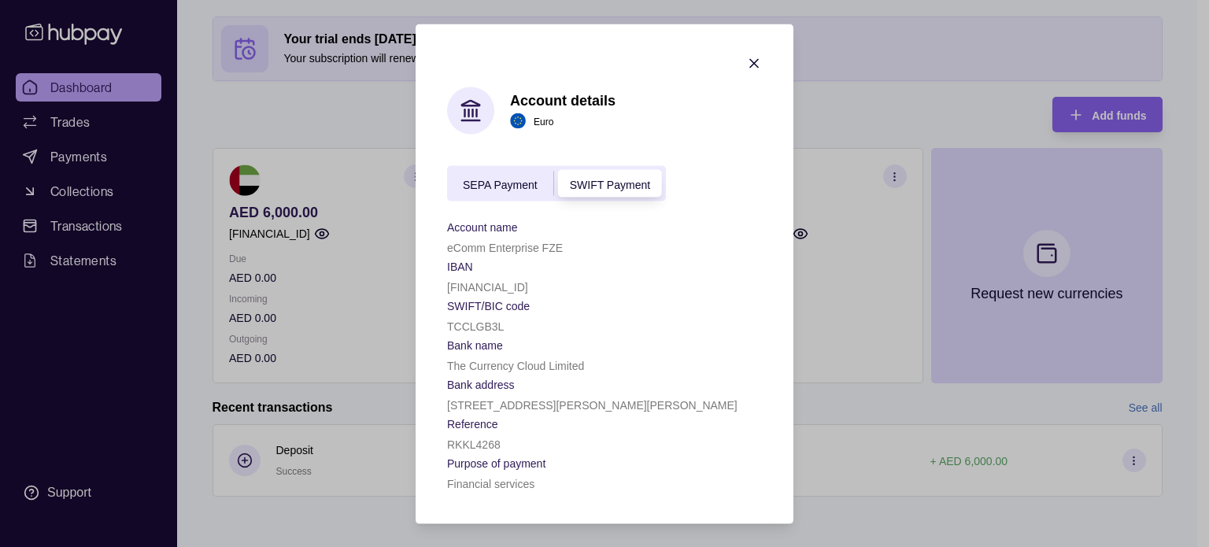
click at [515, 178] on span "SEPA Payment" at bounding box center [500, 184] width 75 height 13
click at [599, 178] on span "SWIFT Payment" at bounding box center [610, 184] width 80 height 13
click at [755, 63] on icon "button" at bounding box center [754, 63] width 16 height 16
